Goal: Navigation & Orientation: Understand site structure

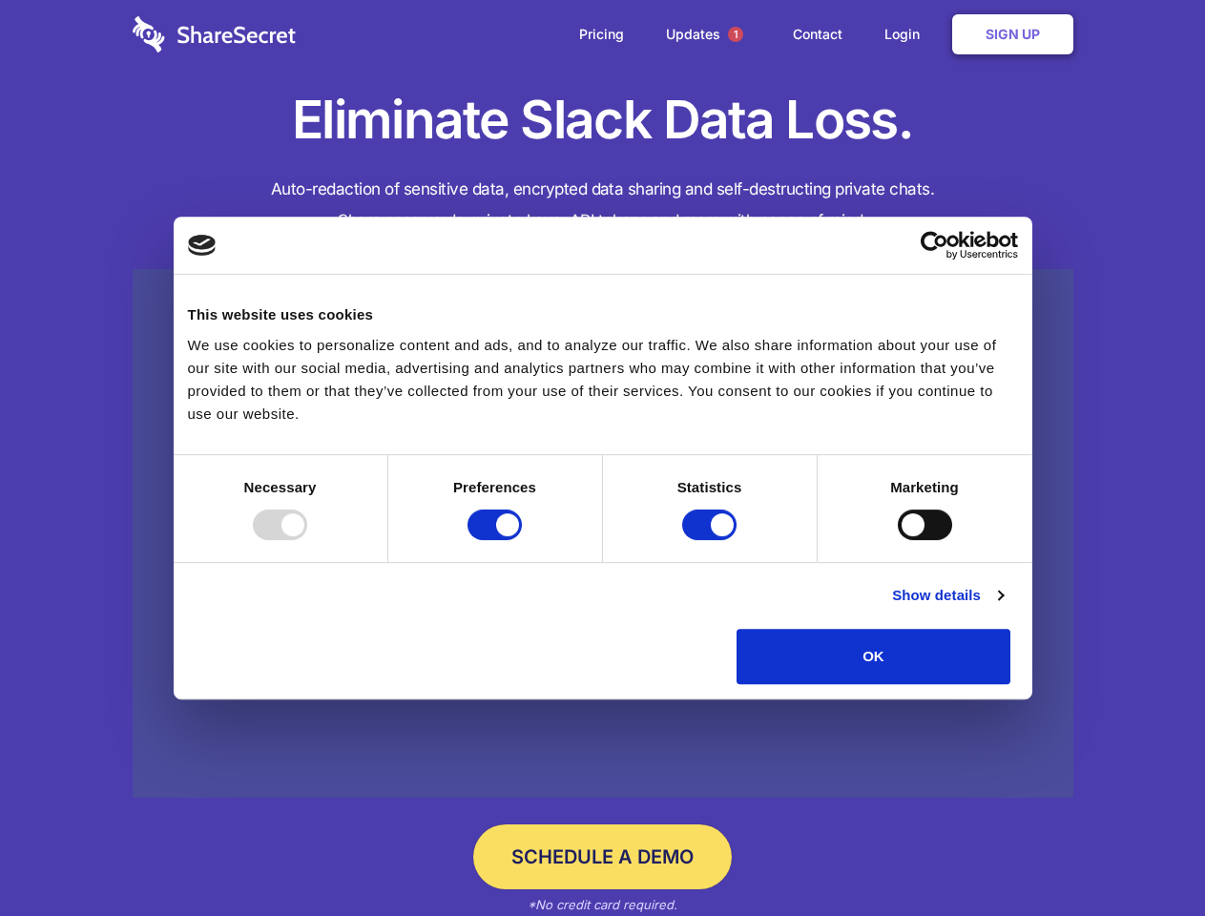
click at [307, 540] on div at bounding box center [280, 524] width 54 height 31
click at [522, 540] on input "Preferences" at bounding box center [494, 524] width 54 height 31
checkbox input "false"
click at [712, 540] on input "Statistics" at bounding box center [709, 524] width 54 height 31
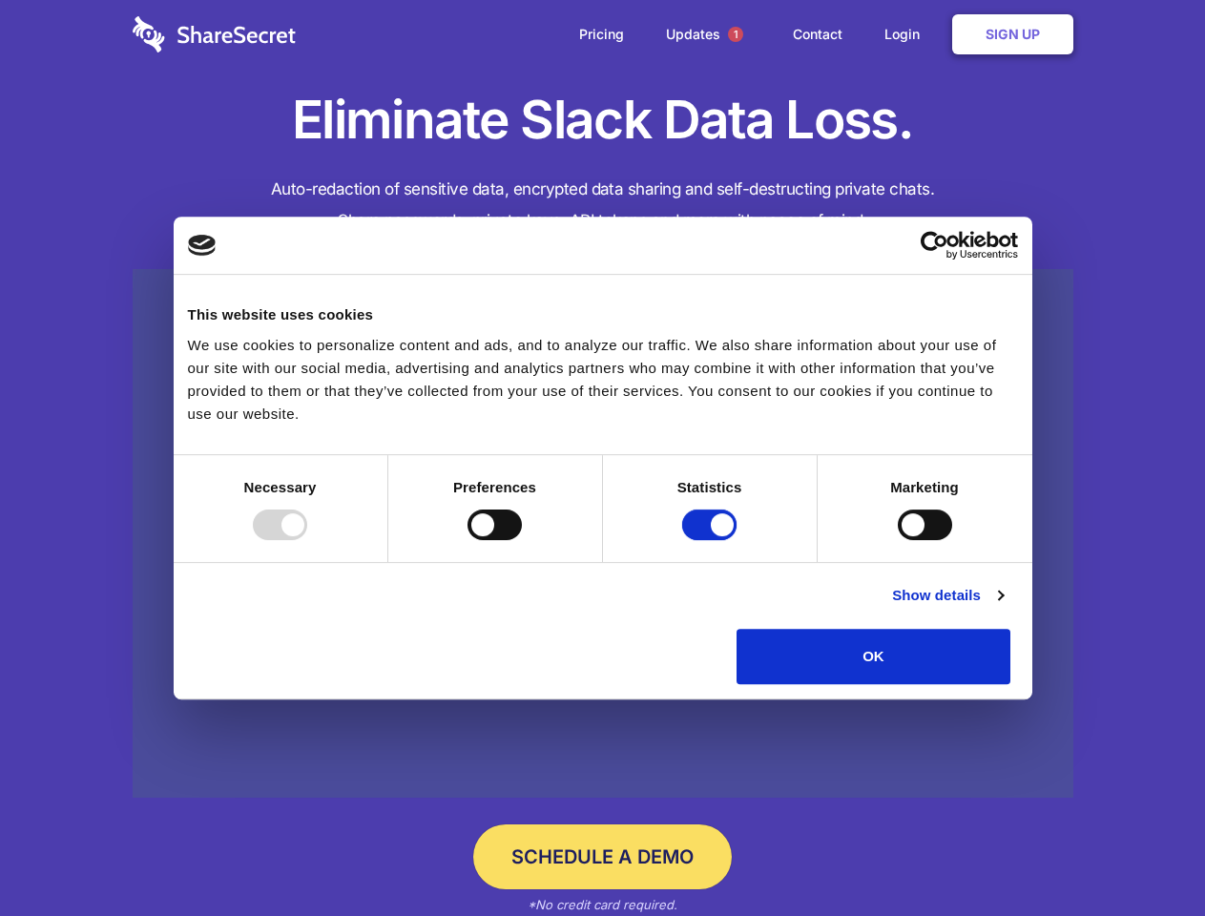
checkbox input "false"
click at [898, 540] on input "Marketing" at bounding box center [925, 524] width 54 height 31
checkbox input "true"
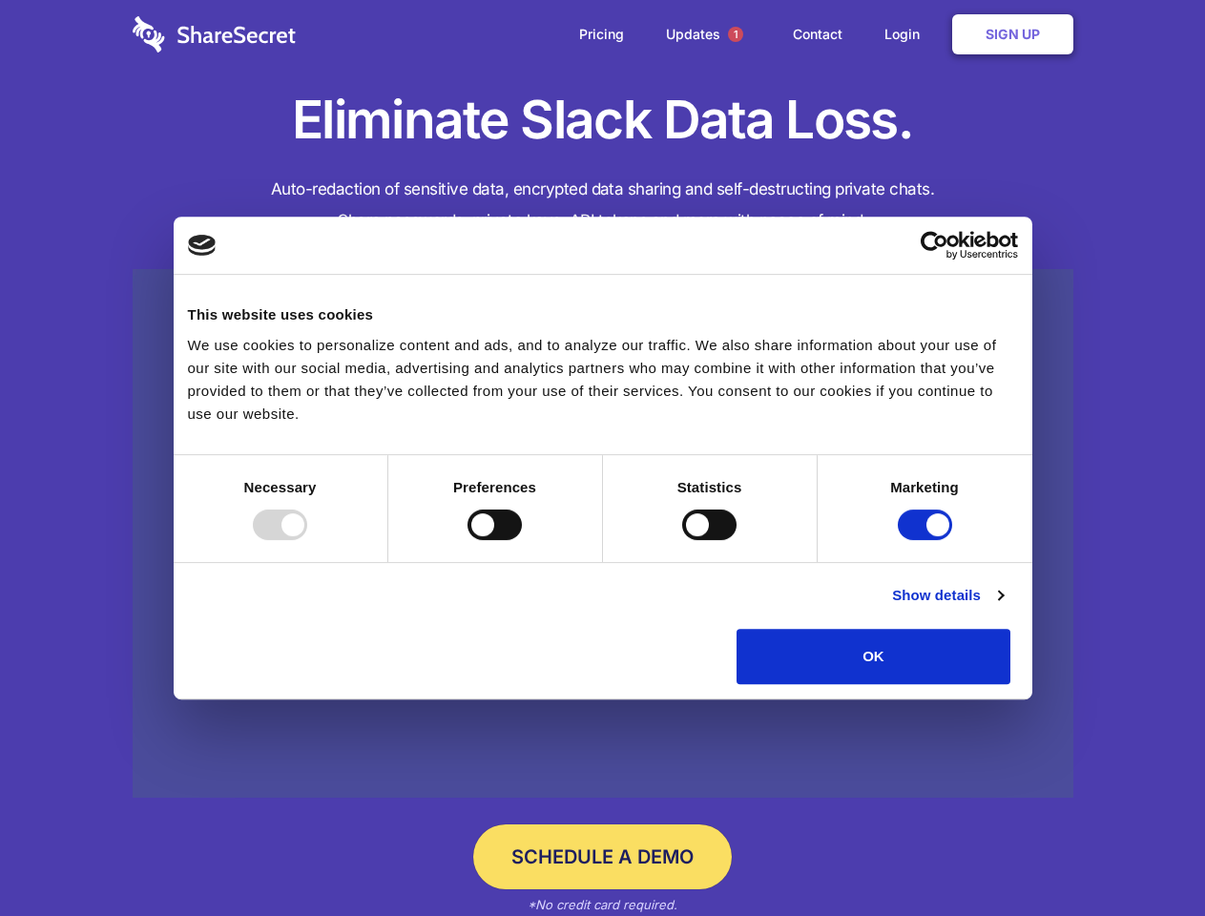
click at [1003, 607] on link "Show details" at bounding box center [947, 595] width 111 height 23
